Goal: Transaction & Acquisition: Purchase product/service

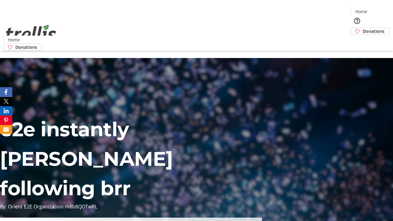
click at [363, 28] on span "Donations" at bounding box center [374, 31] width 22 height 6
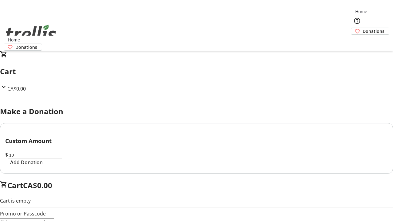
click at [43, 166] on span "Add Donation" at bounding box center [26, 162] width 33 height 7
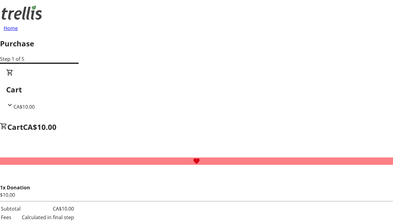
select select "CA"
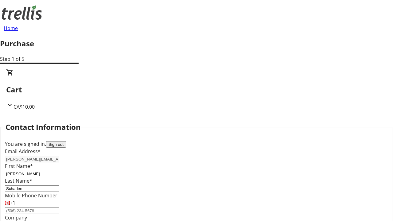
type input "[STREET_ADDRESS][PERSON_NAME]"
type input "Kelowna"
select select "BC"
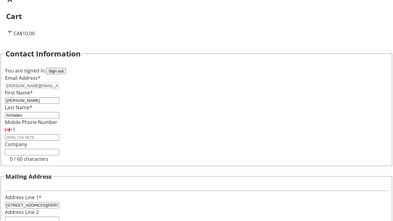
type input "Kelowna"
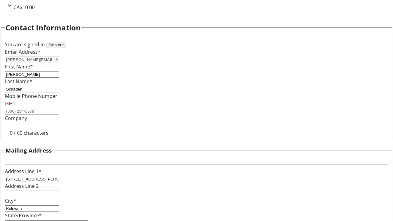
type input "V1Y 0C2"
